Goal: Transaction & Acquisition: Book appointment/travel/reservation

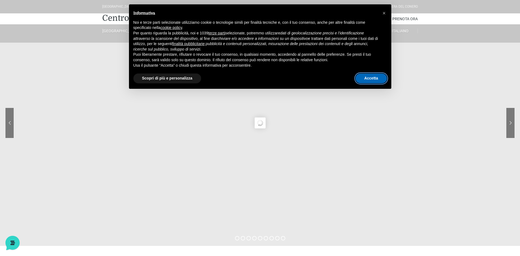
click at [366, 81] on button "Accetta" at bounding box center [371, 79] width 31 height 10
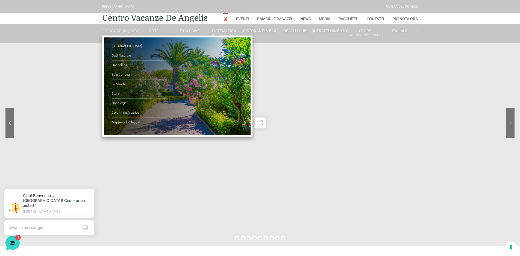
click at [121, 33] on link "[GEOGRAPHIC_DATA]" at bounding box center [119, 30] width 35 height 5
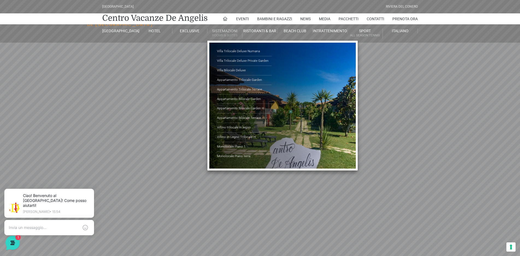
click at [229, 31] on link "Sistemazioni Rooms & Suites" at bounding box center [225, 33] width 35 height 10
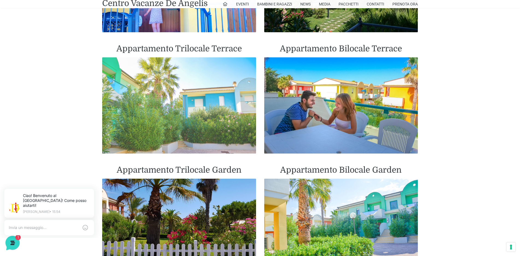
scroll to position [492, 0]
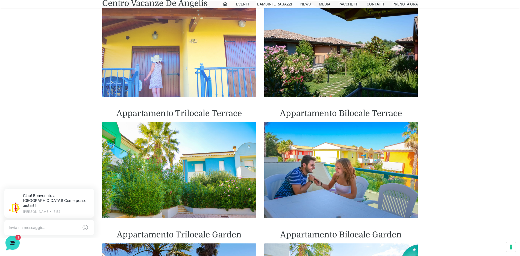
click at [156, 80] on img at bounding box center [179, 49] width 154 height 96
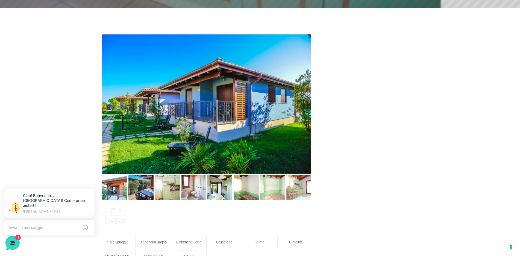
scroll to position [301, 0]
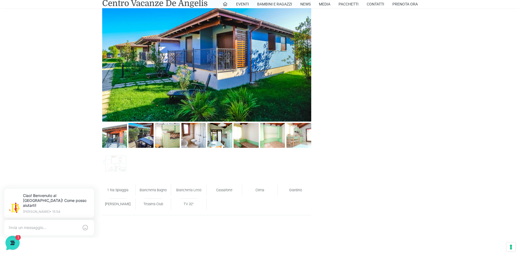
click at [274, 72] on img at bounding box center [206, 51] width 209 height 139
click at [135, 135] on img at bounding box center [141, 135] width 25 height 25
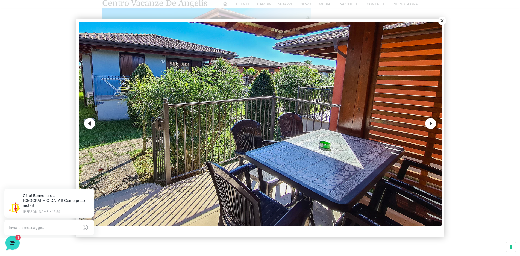
click at [430, 122] on button "Next" at bounding box center [430, 123] width 11 height 11
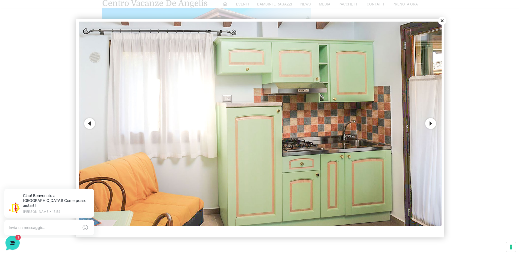
click at [430, 122] on button "Next" at bounding box center [430, 123] width 11 height 11
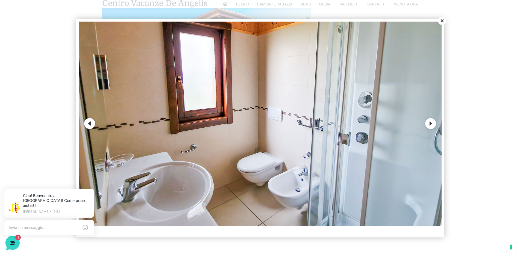
click at [430, 122] on button "Next" at bounding box center [430, 123] width 11 height 11
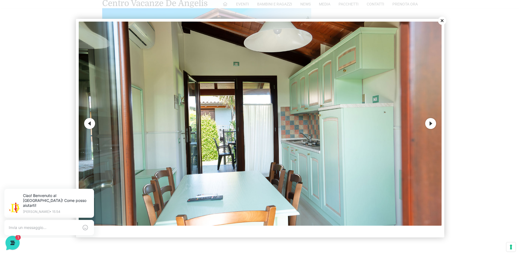
click at [430, 122] on button "Next" at bounding box center [430, 123] width 11 height 11
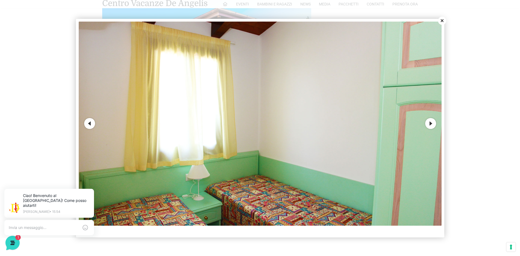
click at [430, 122] on button "Next" at bounding box center [430, 123] width 11 height 11
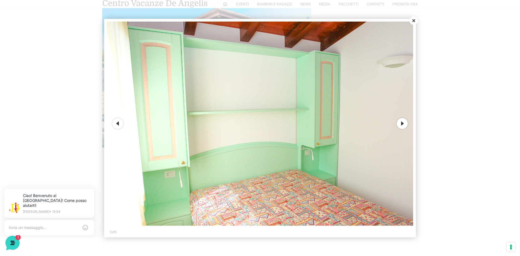
click at [430, 122] on div at bounding box center [260, 128] width 520 height 256
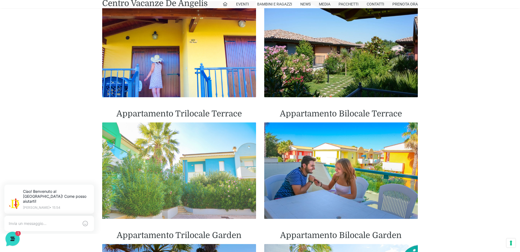
scroll to position [519, 0]
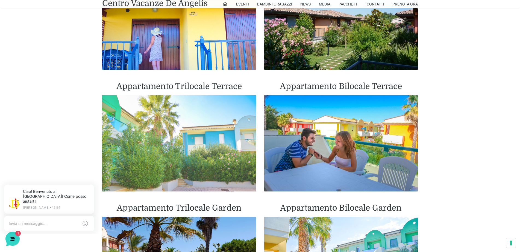
click at [202, 179] on img at bounding box center [179, 143] width 154 height 96
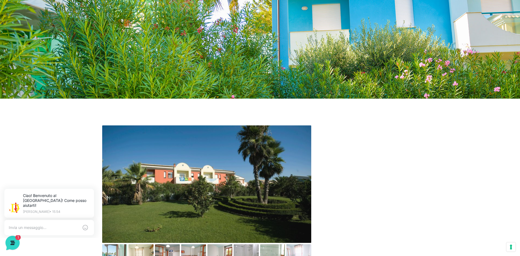
scroll to position [219, 0]
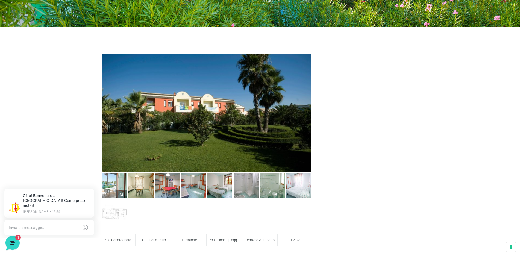
click at [113, 188] on img at bounding box center [114, 185] width 25 height 25
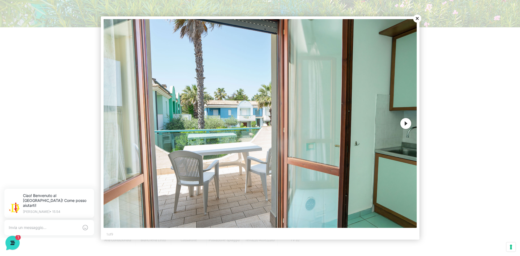
click at [402, 127] on button "Next" at bounding box center [406, 123] width 11 height 11
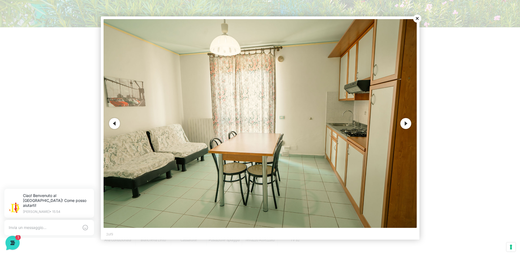
click at [402, 127] on button "Next" at bounding box center [406, 123] width 11 height 11
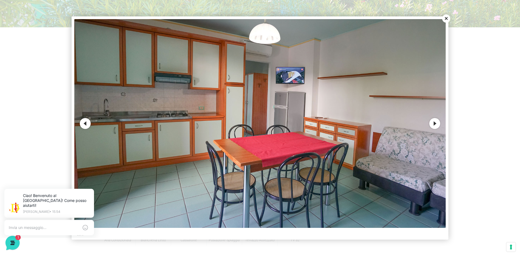
click at [432, 125] on button "Next" at bounding box center [435, 123] width 11 height 11
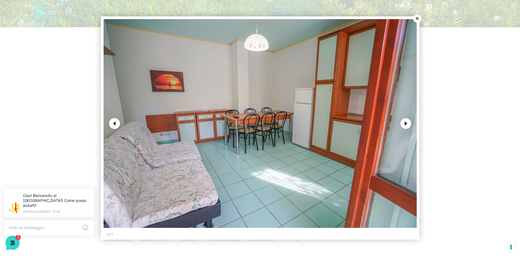
click at [432, 125] on div at bounding box center [260, 128] width 520 height 256
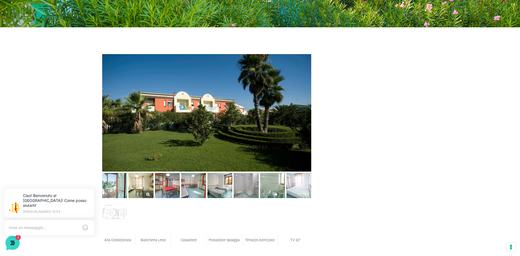
click at [150, 191] on link at bounding box center [141, 185] width 25 height 25
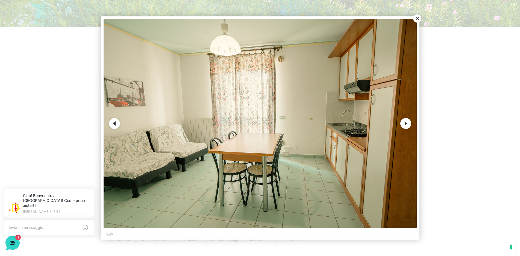
click at [406, 127] on button "Next" at bounding box center [406, 123] width 11 height 11
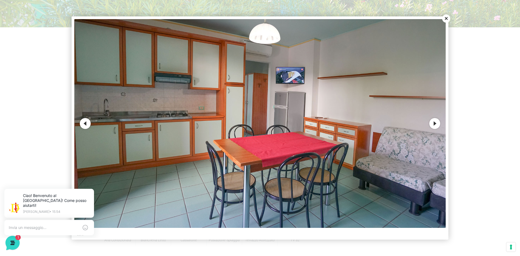
click at [433, 126] on button "Next" at bounding box center [435, 123] width 11 height 11
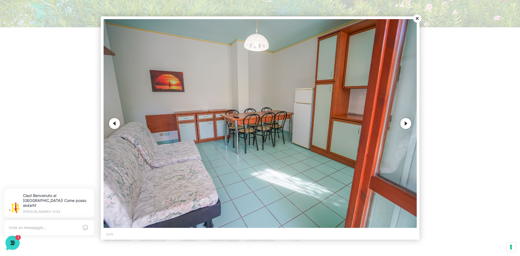
click at [407, 126] on button "Next" at bounding box center [406, 123] width 11 height 11
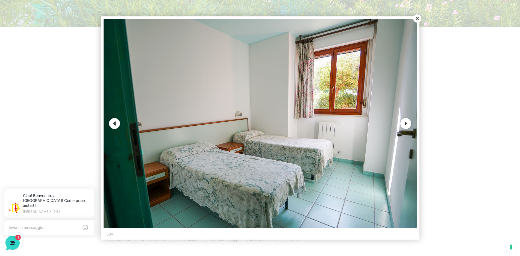
click at [407, 126] on button "Next" at bounding box center [406, 123] width 11 height 11
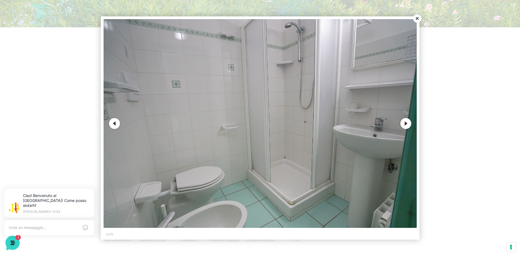
click at [407, 126] on button "Next" at bounding box center [406, 123] width 11 height 11
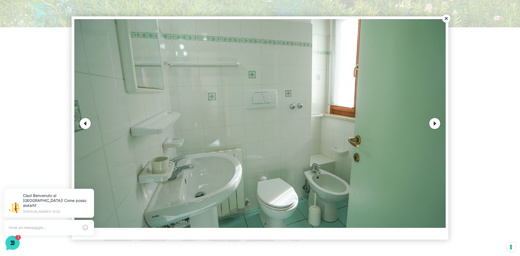
click at [407, 126] on img at bounding box center [259, 123] width 371 height 209
click at [431, 127] on img at bounding box center [259, 123] width 371 height 209
click at [434, 127] on button "Next" at bounding box center [435, 123] width 11 height 11
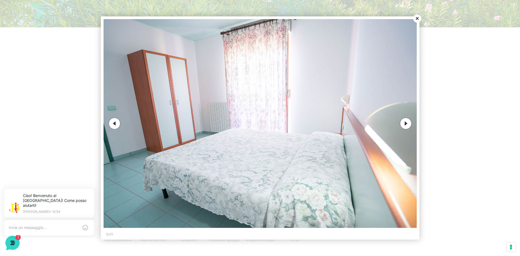
click at [401, 122] on button "Next" at bounding box center [406, 123] width 11 height 11
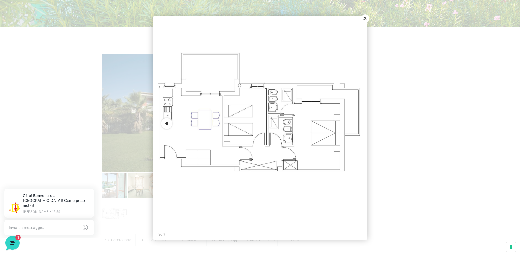
click at [364, 18] on button "Close" at bounding box center [365, 18] width 8 height 8
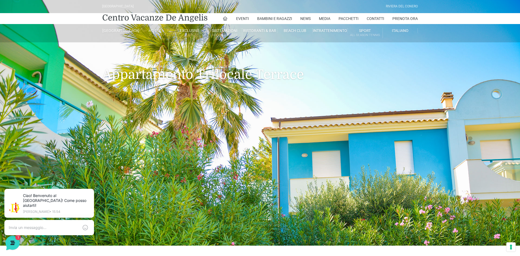
scroll to position [0, 0]
click at [395, 20] on link "Prenota Ora" at bounding box center [405, 18] width 25 height 11
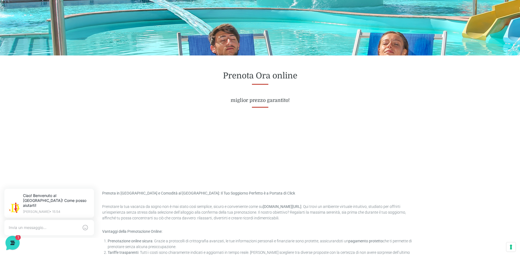
scroll to position [164, 0]
